Goal: Find specific page/section: Find specific page/section

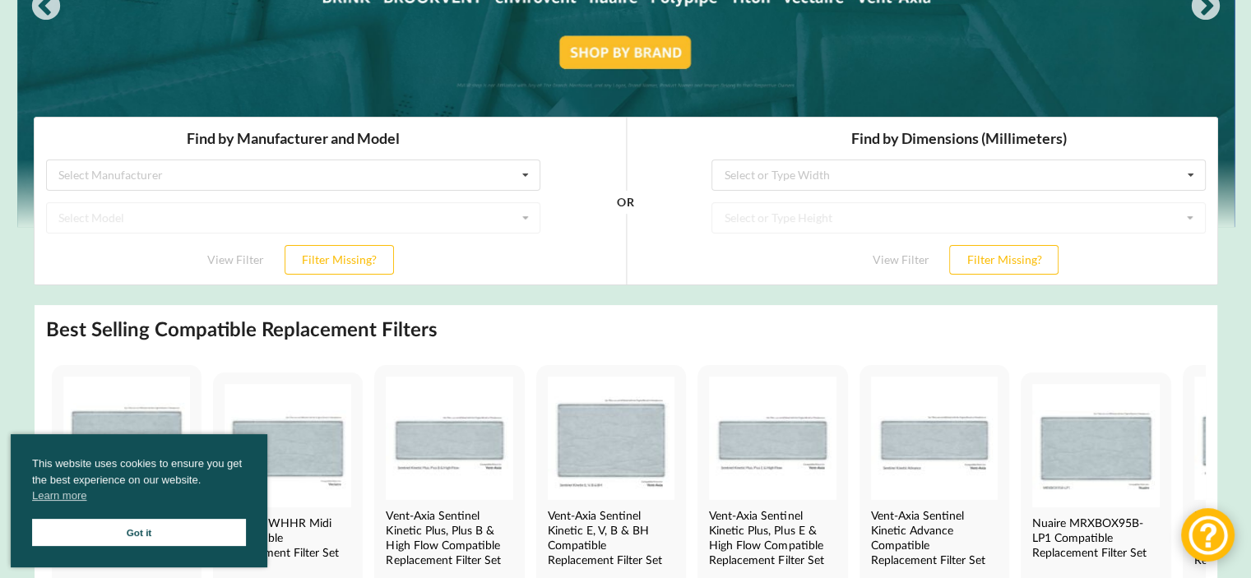
scroll to position [274, 0]
click at [423, 174] on div "Select Manufacturer Airflow Brink Brookvent Domus Envirovent Flakt Heatrae Sadi…" at bounding box center [292, 173] width 495 height 31
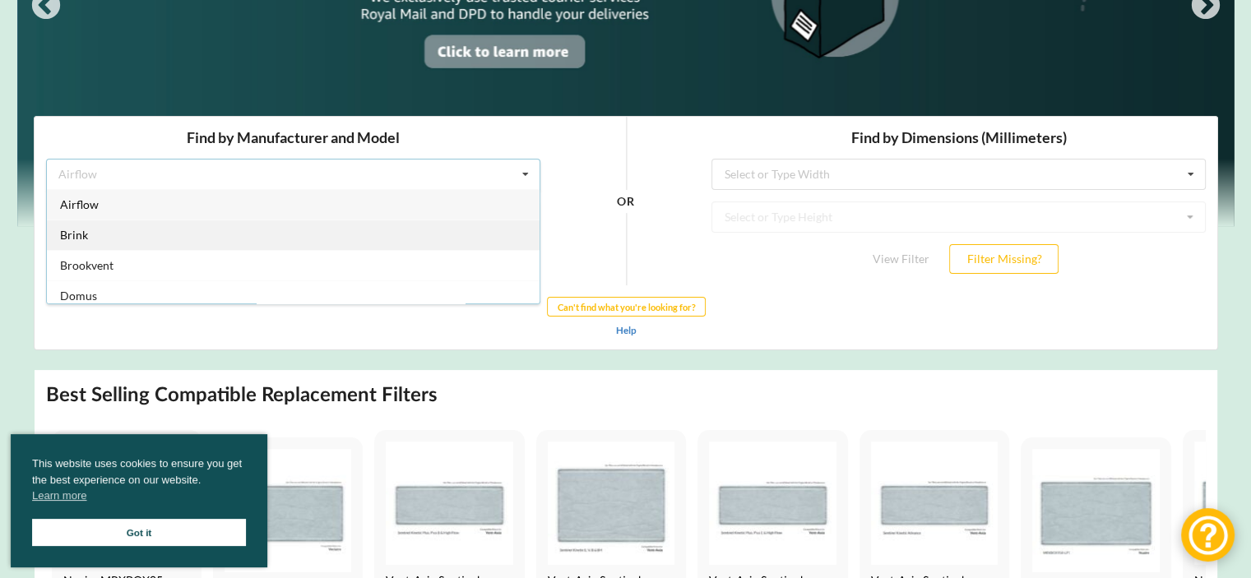
scroll to position [0, 0]
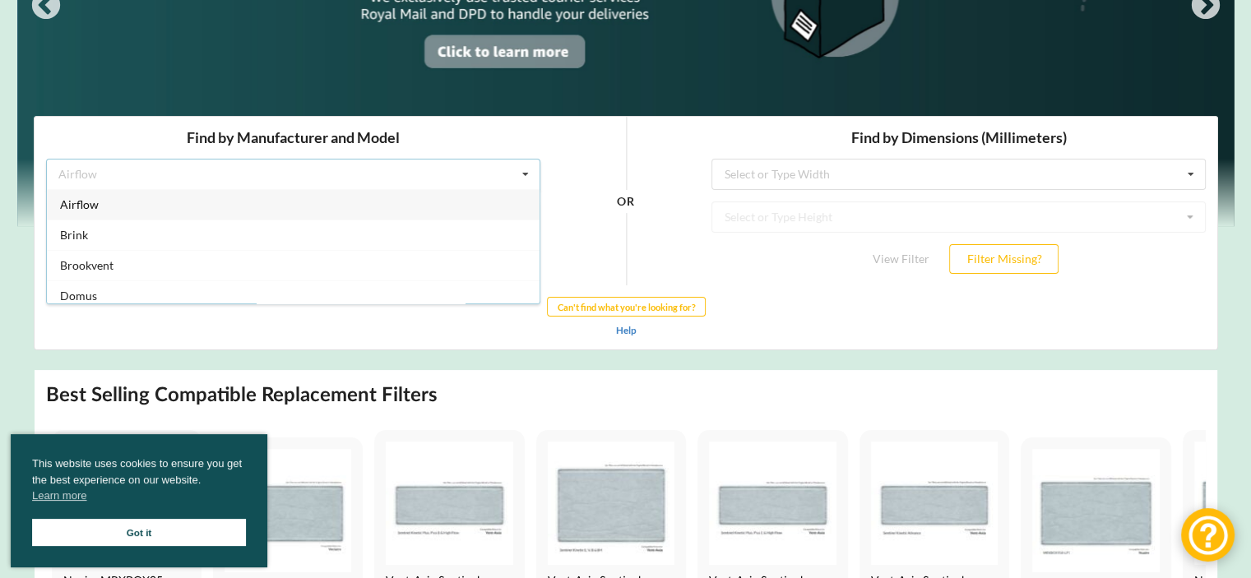
click at [473, 125] on div "Find by Manufacturer and Model Airflow Airflow Brink Brookvent Domus Envirovent…" at bounding box center [293, 200] width 518 height 169
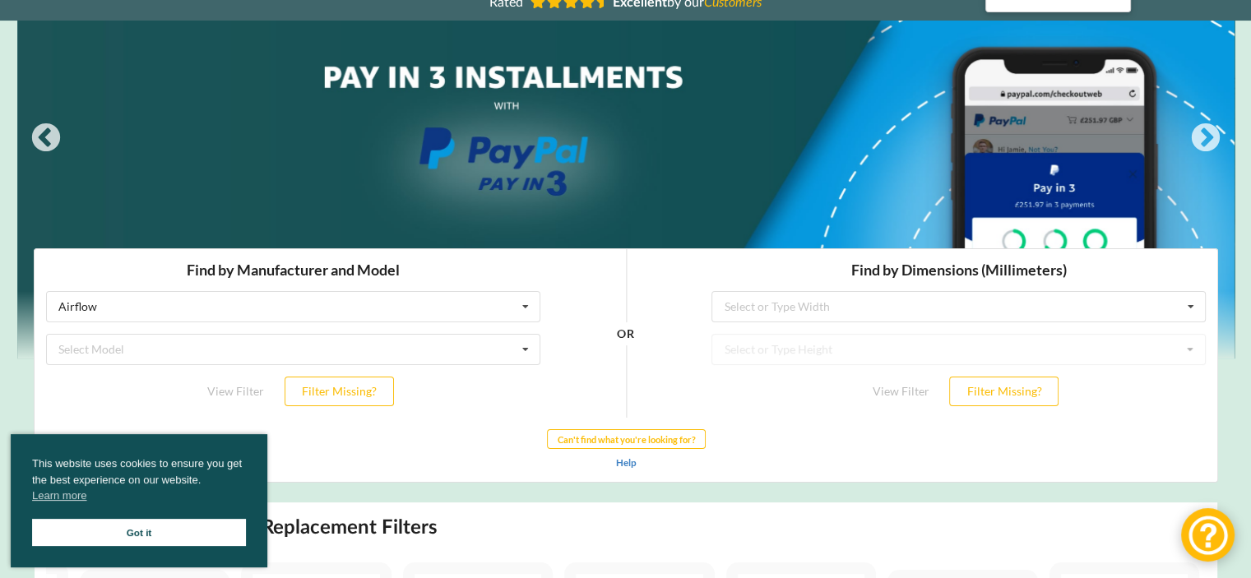
scroll to position [125, 0]
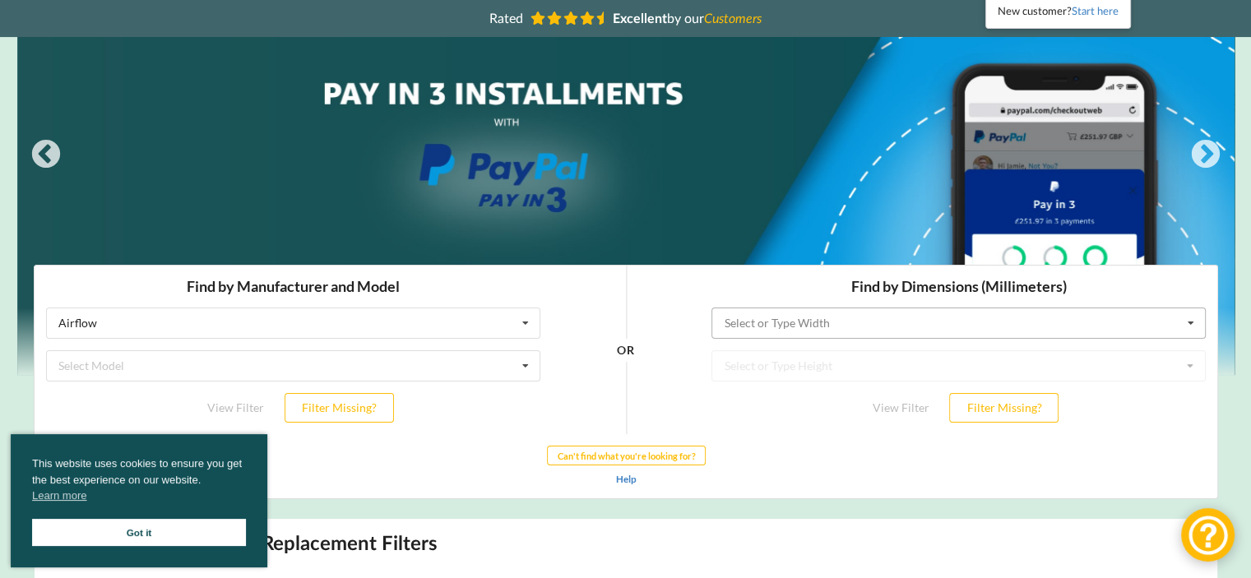
click at [933, 318] on input "text" at bounding box center [959, 323] width 493 height 30
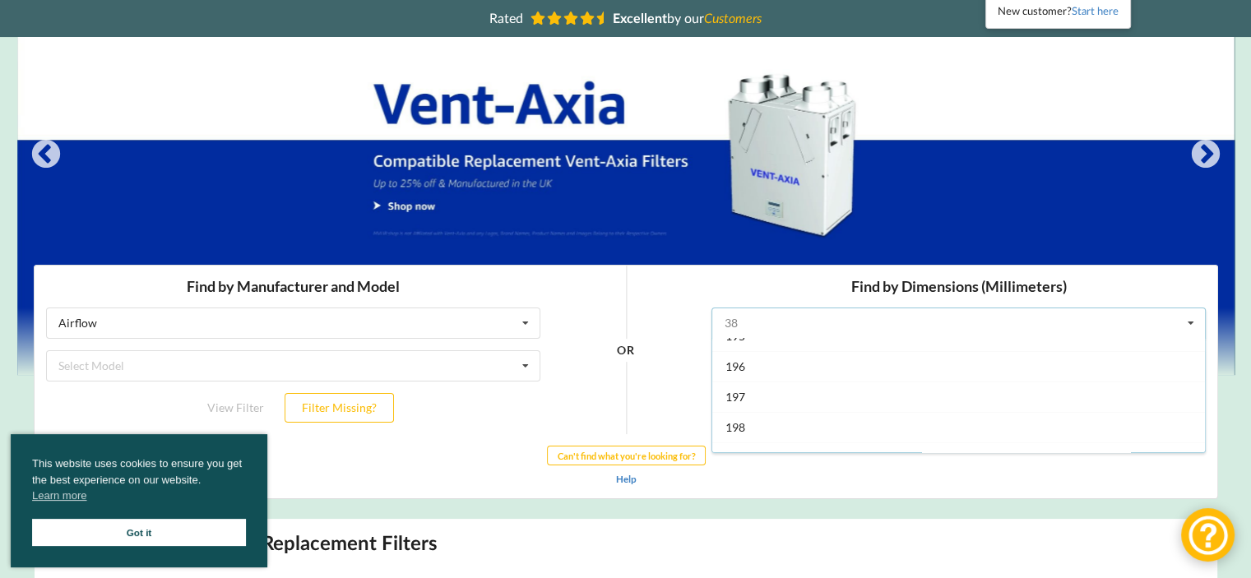
scroll to position [856, 0]
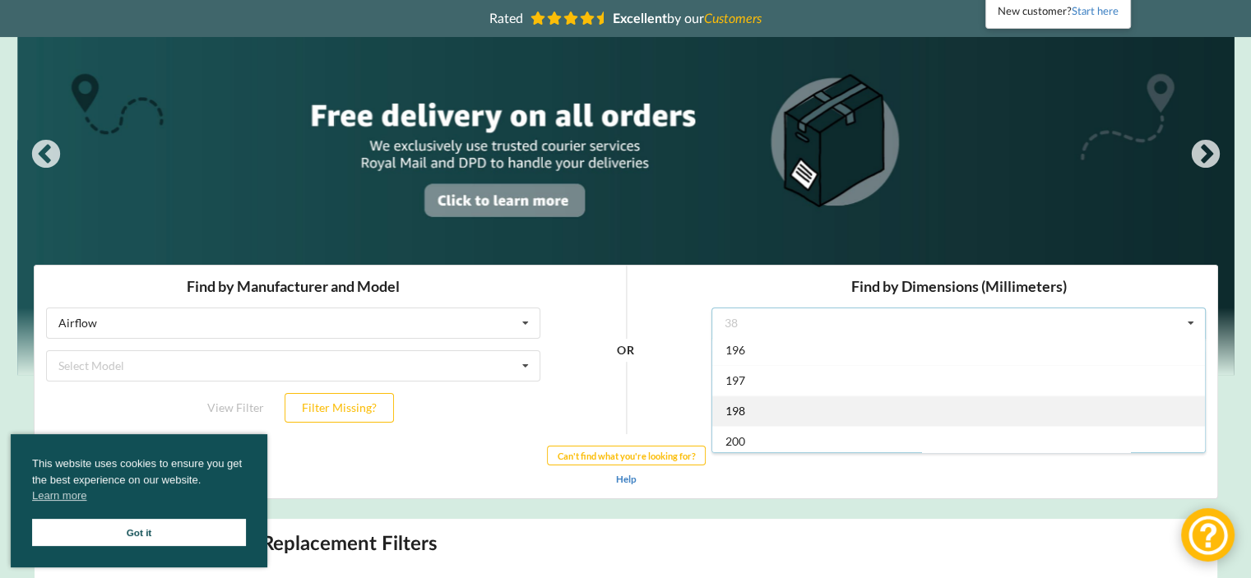
click at [739, 404] on span "198" at bounding box center [735, 410] width 20 height 14
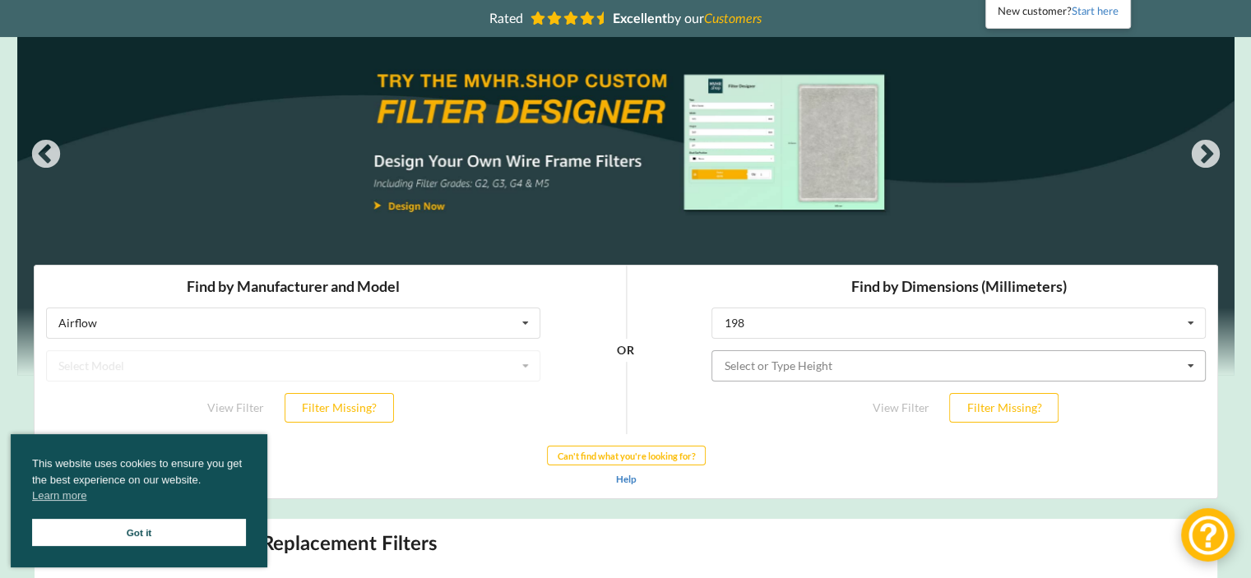
click at [900, 367] on input "text" at bounding box center [959, 366] width 493 height 30
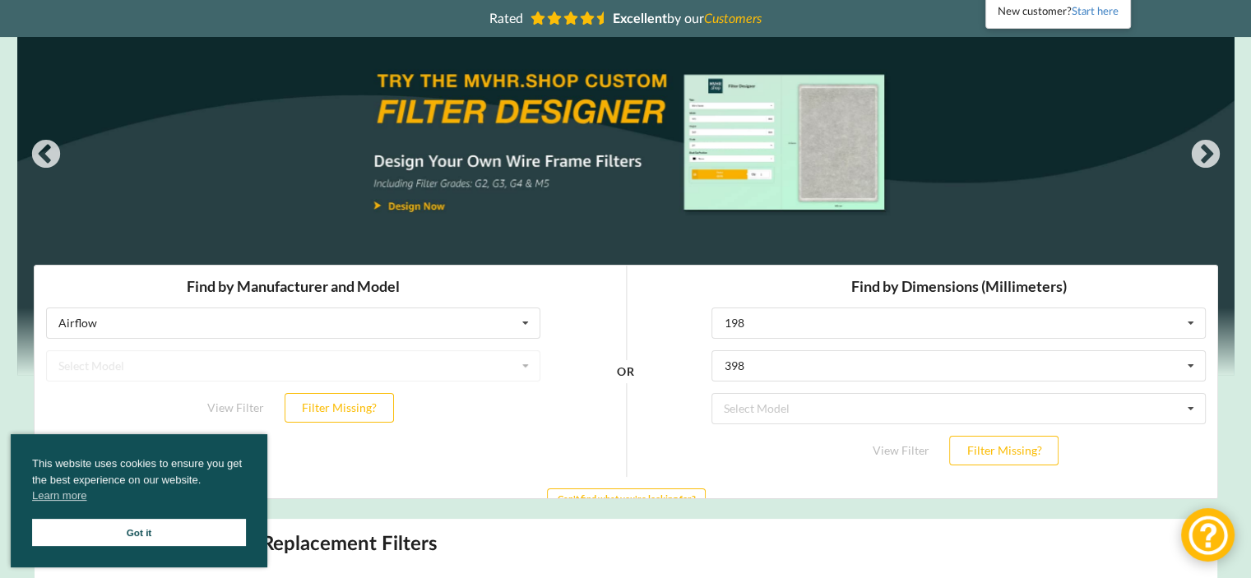
click at [825, 462] on div "Find by Manufacturer and Model Airflow Airflow Brink Brookvent Domus Envirovent…" at bounding box center [625, 403] width 1183 height 276
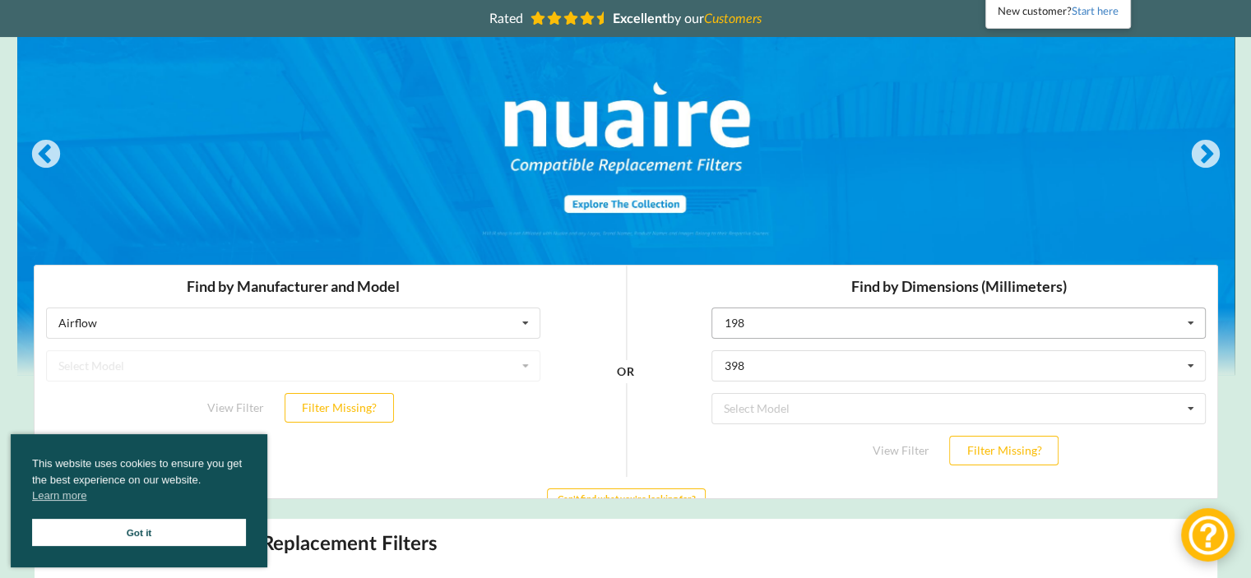
click at [880, 332] on input "text" at bounding box center [959, 323] width 493 height 30
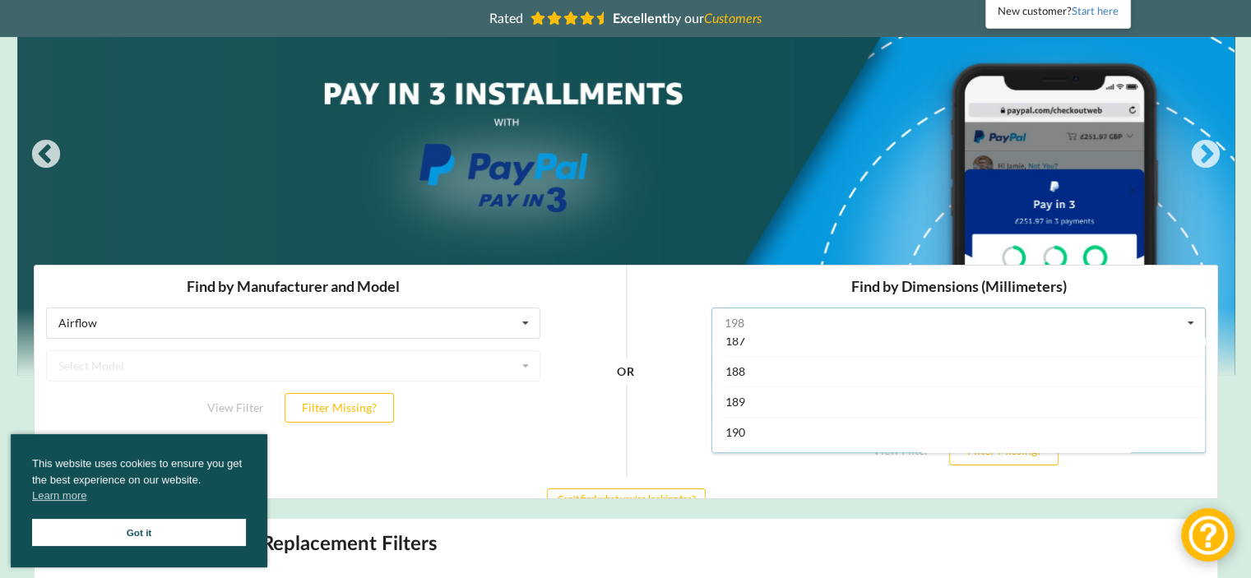
scroll to position [560, 0]
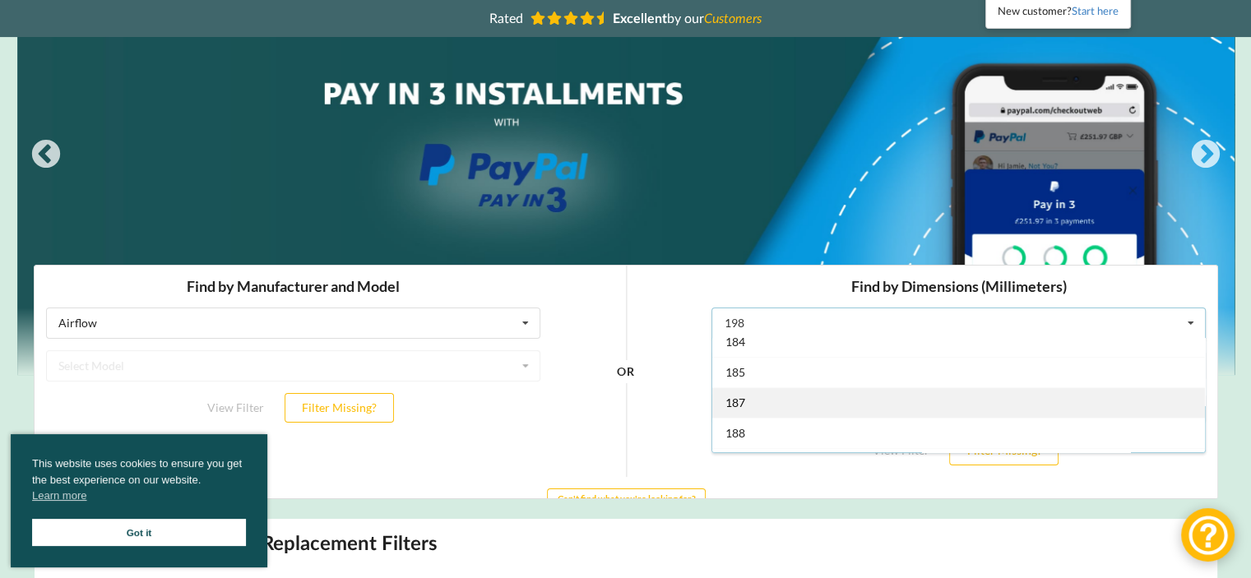
click at [827, 397] on div "187" at bounding box center [958, 402] width 493 height 30
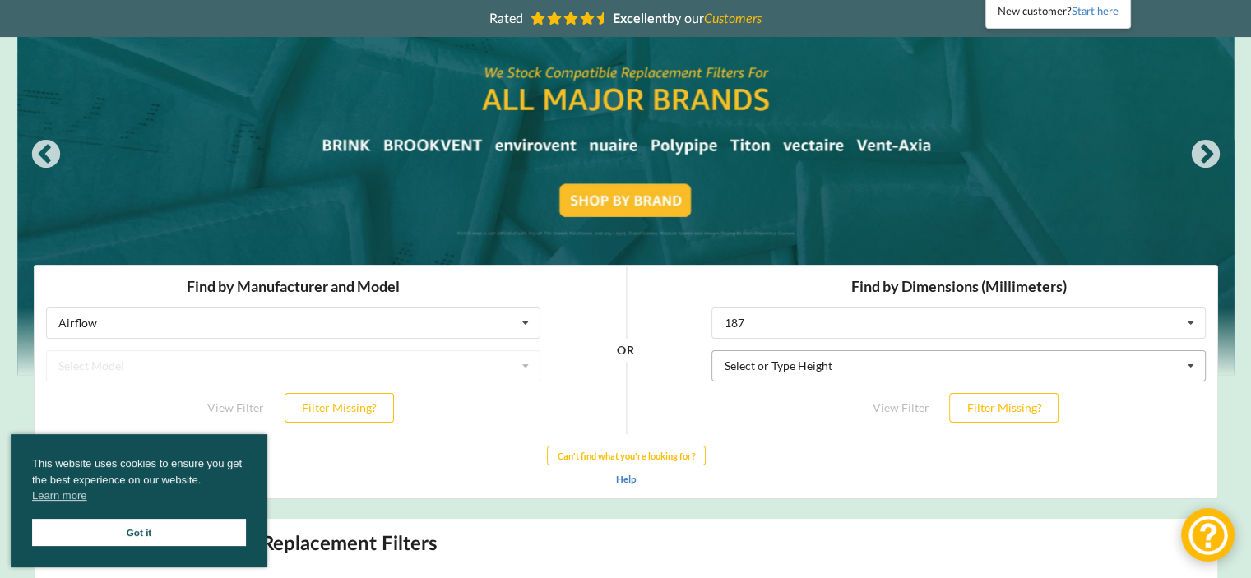
click at [841, 364] on input "text" at bounding box center [959, 366] width 493 height 30
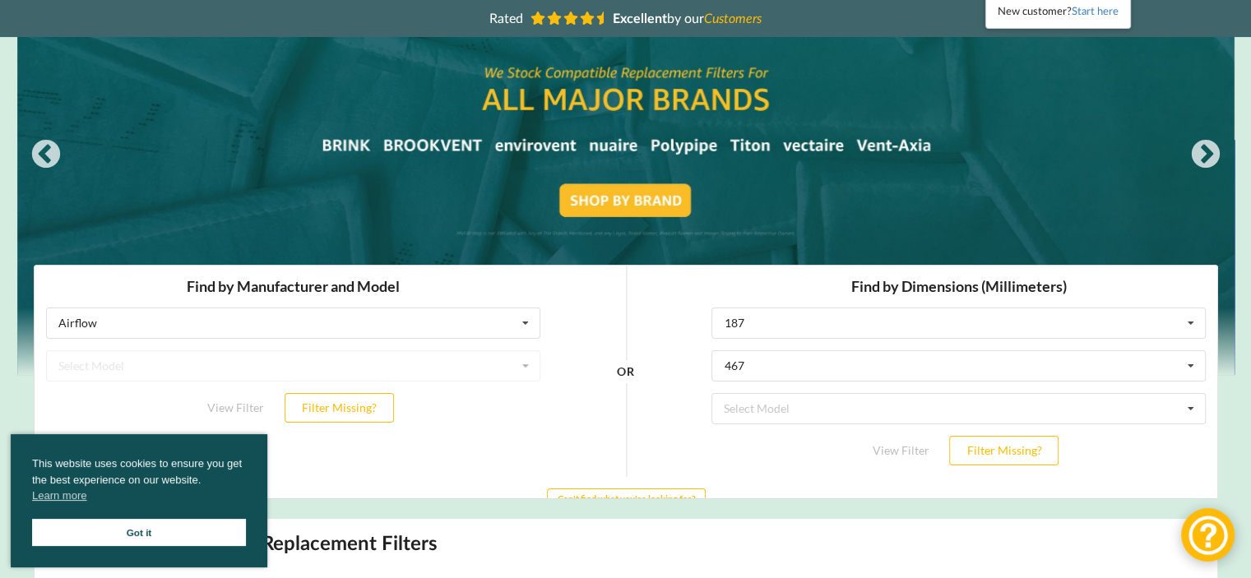
click at [792, 430] on div "Find by Dimensions (Millimeters) 187 38 70 85 110 118 120 135 136 140 143 145 1…" at bounding box center [958, 370] width 518 height 211
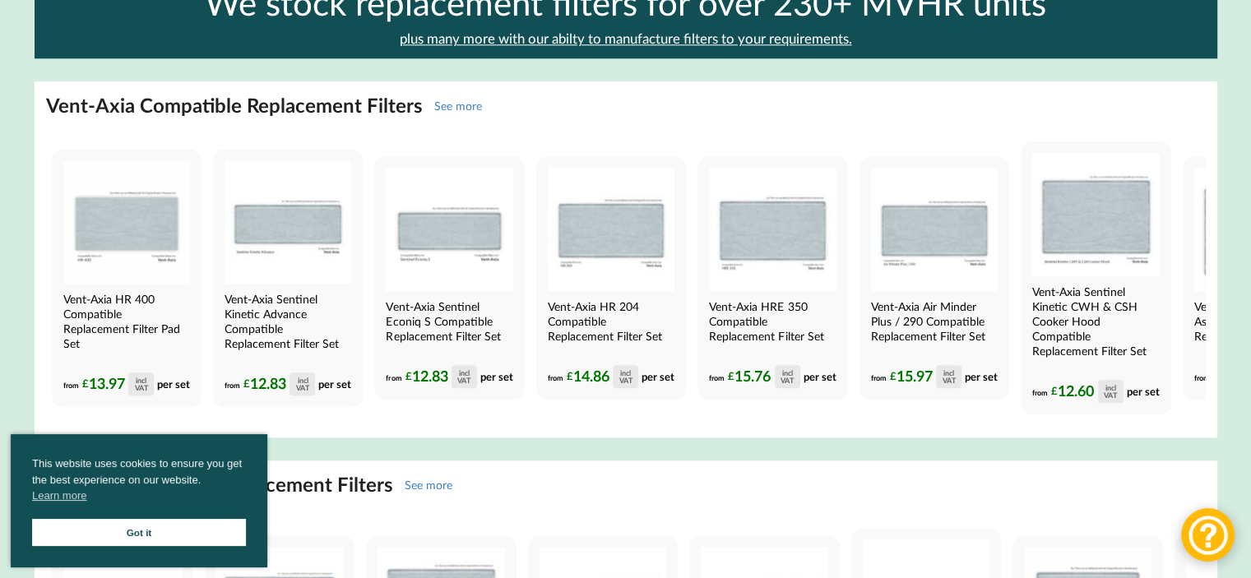
scroll to position [1850, 0]
